Goal: Information Seeking & Learning: Understand process/instructions

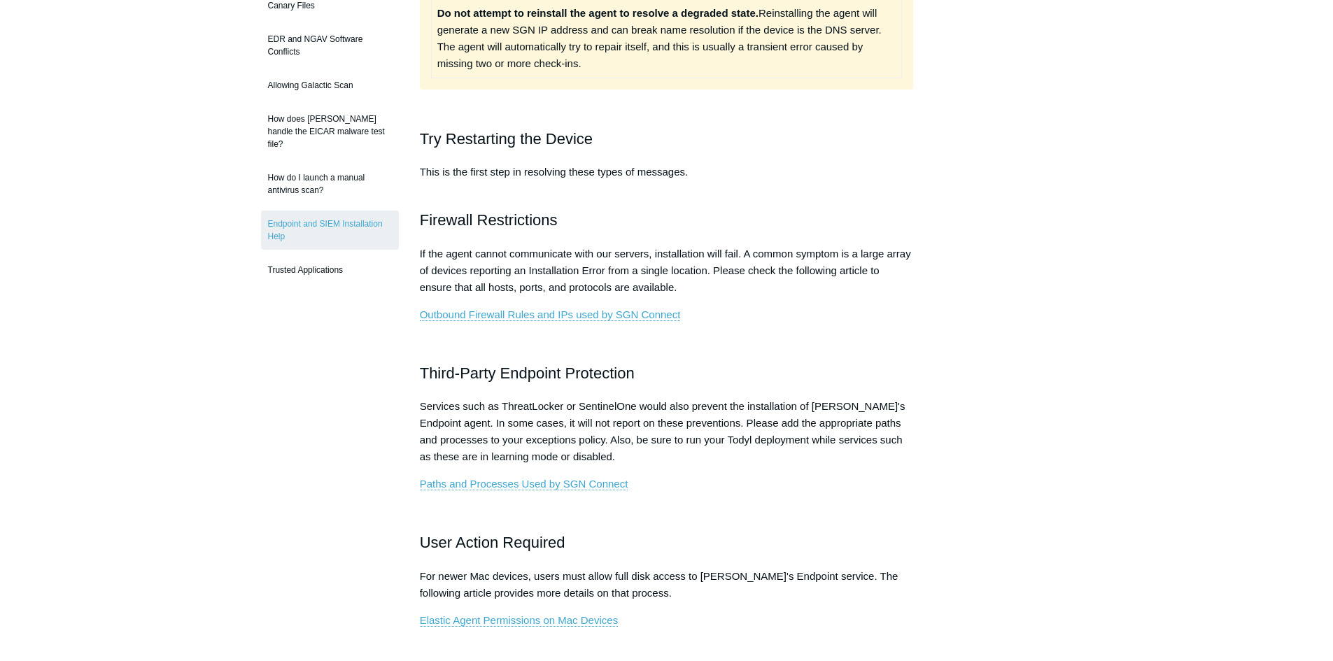
scroll to position [350, 0]
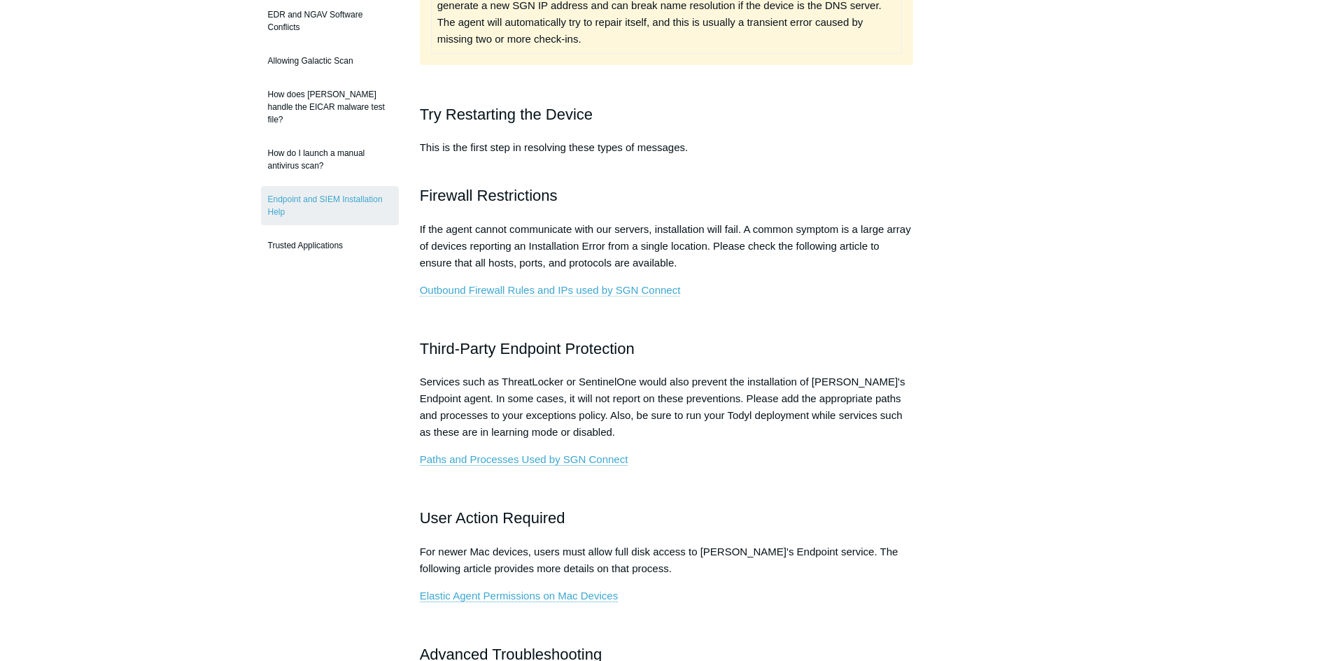
click at [584, 293] on link "Outbound Firewall Rules and IPs used by SGN Connect" at bounding box center [550, 290] width 261 height 13
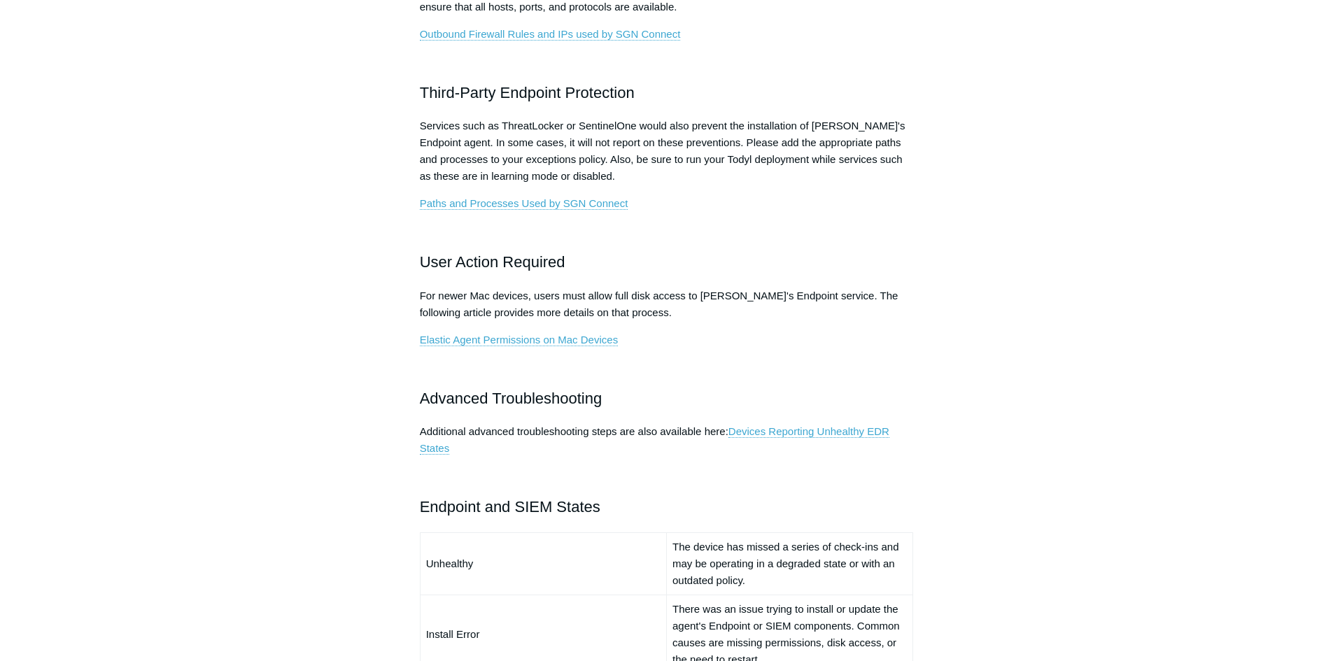
scroll to position [630, 0]
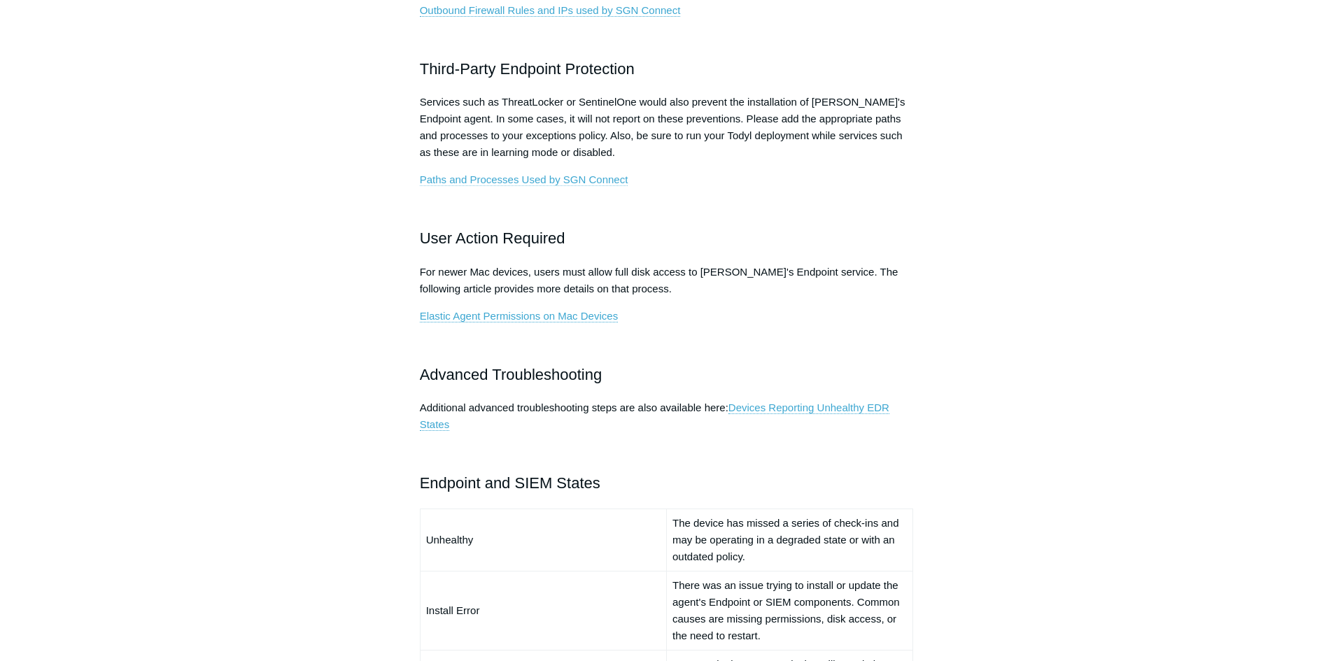
click at [585, 174] on link "Paths and Processes Used by SGN Connect" at bounding box center [524, 180] width 208 height 13
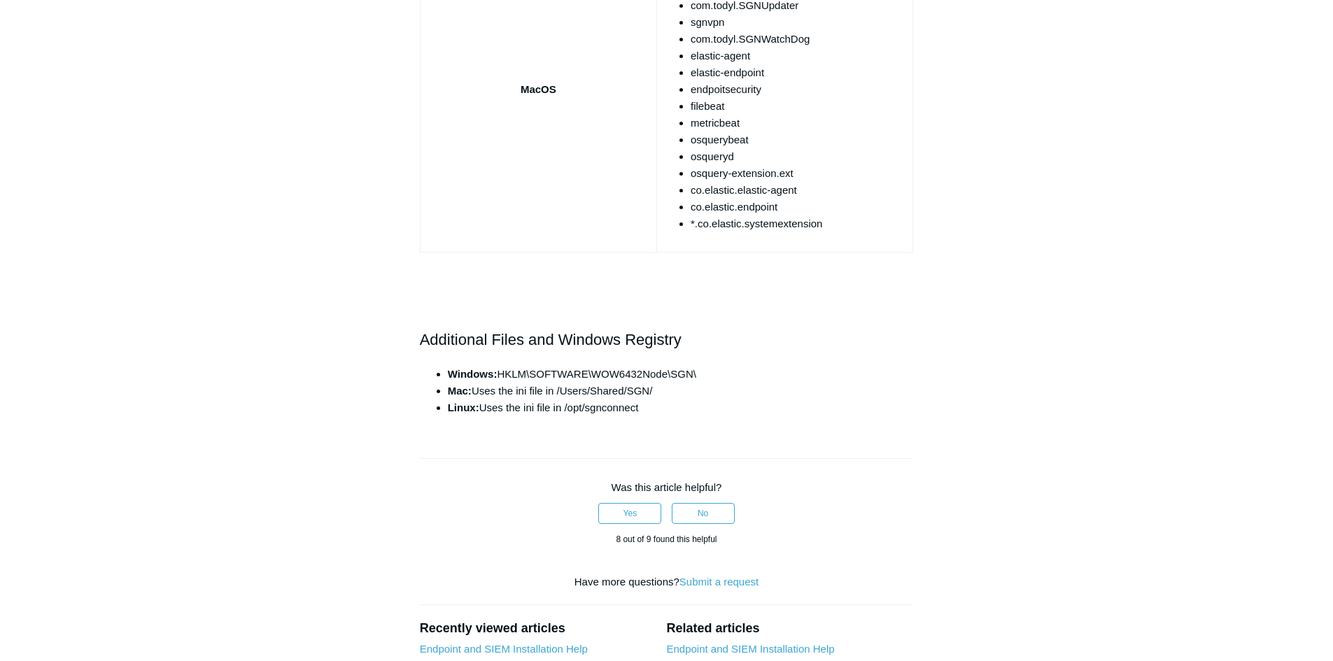
scroll to position [1539, 0]
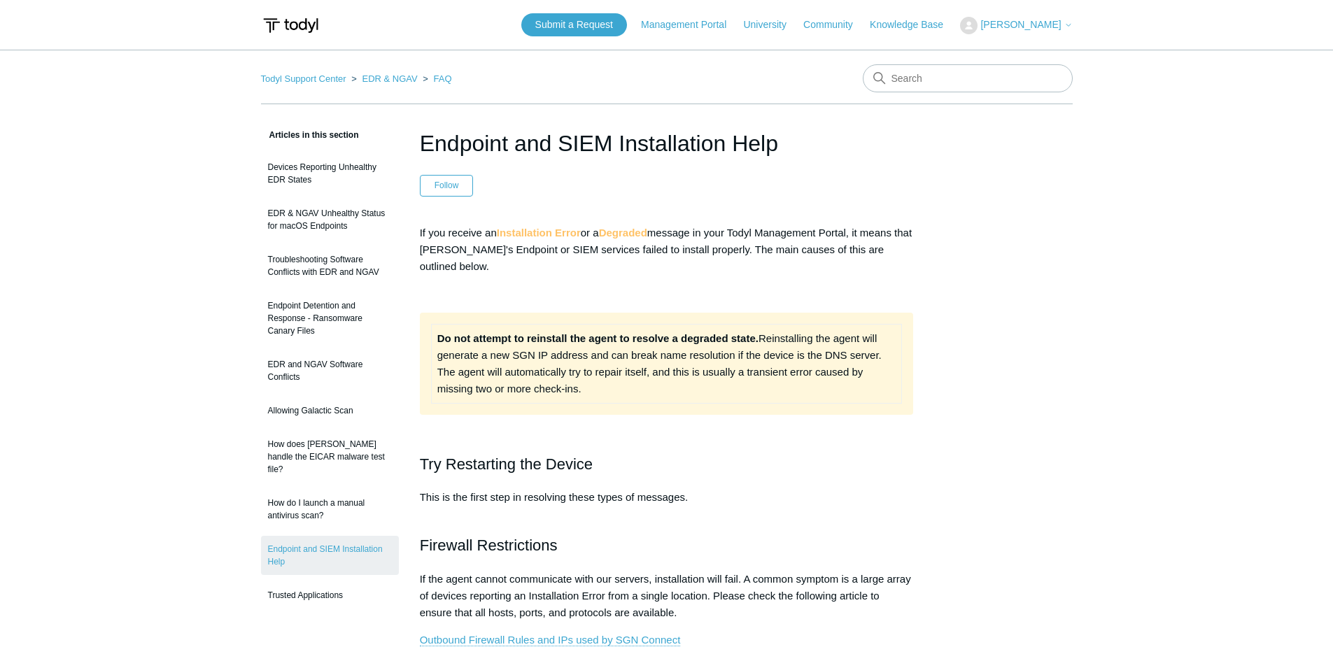
scroll to position [630, 0]
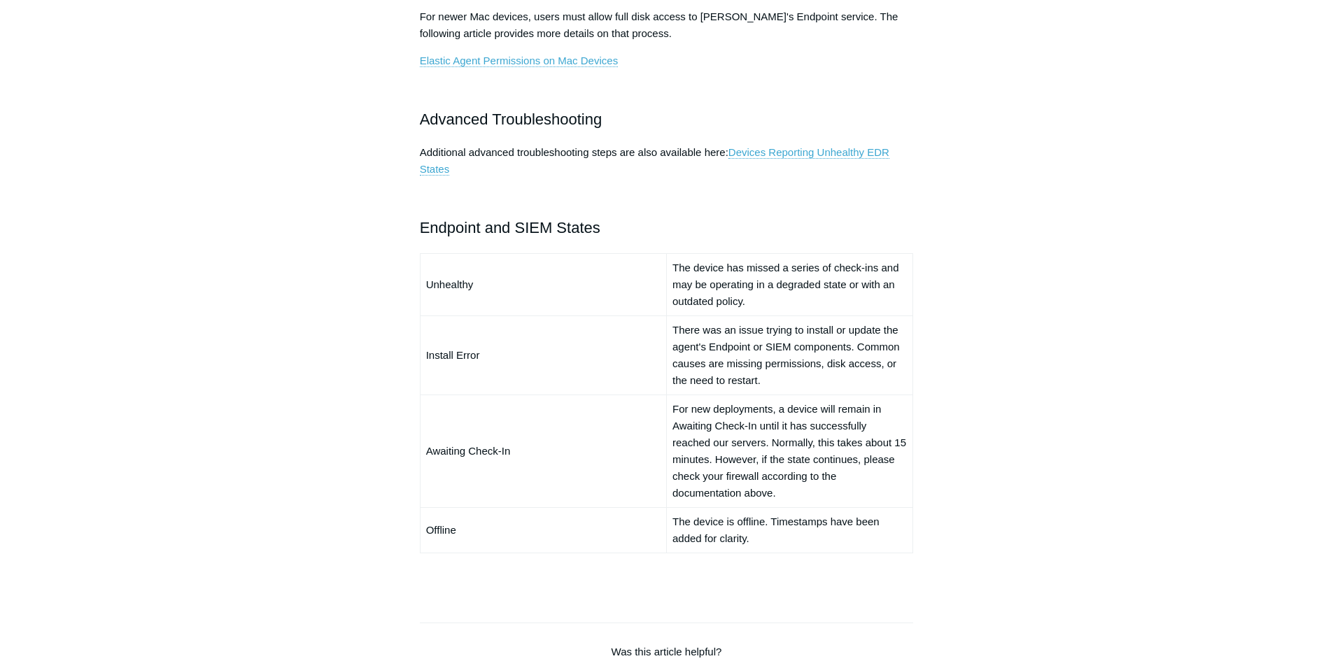
scroll to position [909, 0]
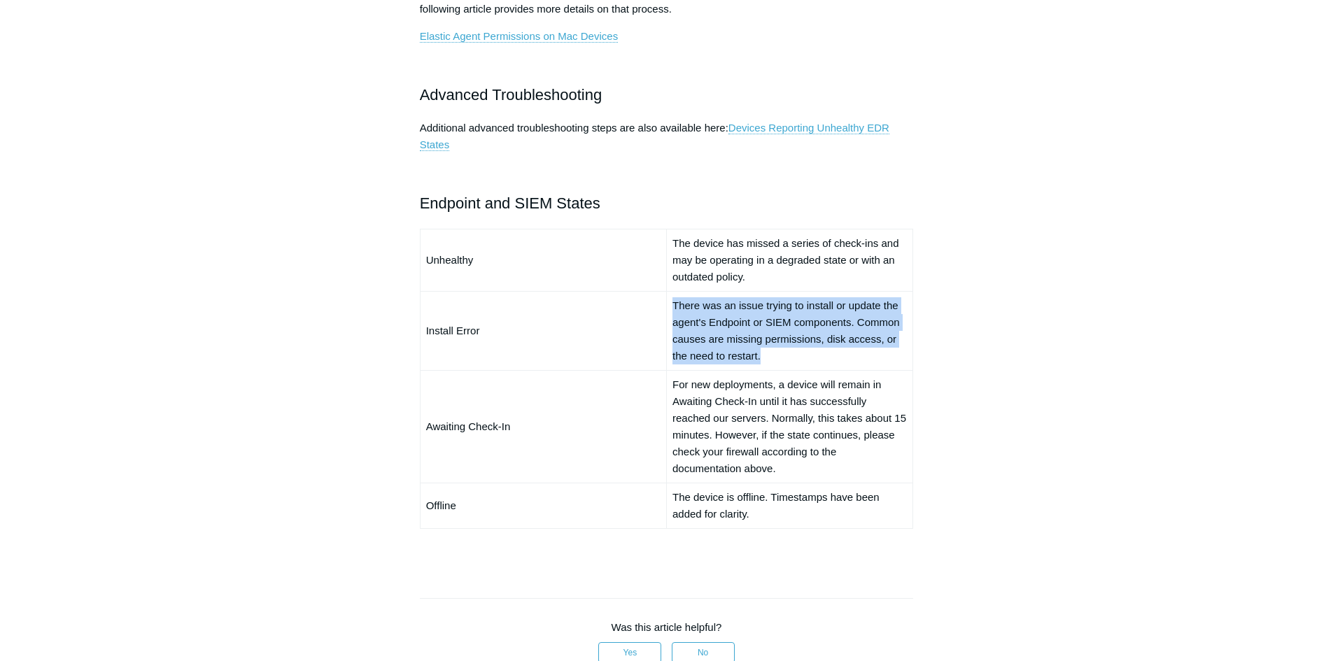
drag, startPoint x: 672, startPoint y: 304, endPoint x: 790, endPoint y: 355, distance: 128.2
click at [790, 355] on td "There was an issue trying to install or update the agent's Endpoint or SIEM com…" at bounding box center [789, 330] width 246 height 79
copy td "There was an issue trying to install or update the agent's Endpoint or SIEM com…"
